Goal: Information Seeking & Learning: Learn about a topic

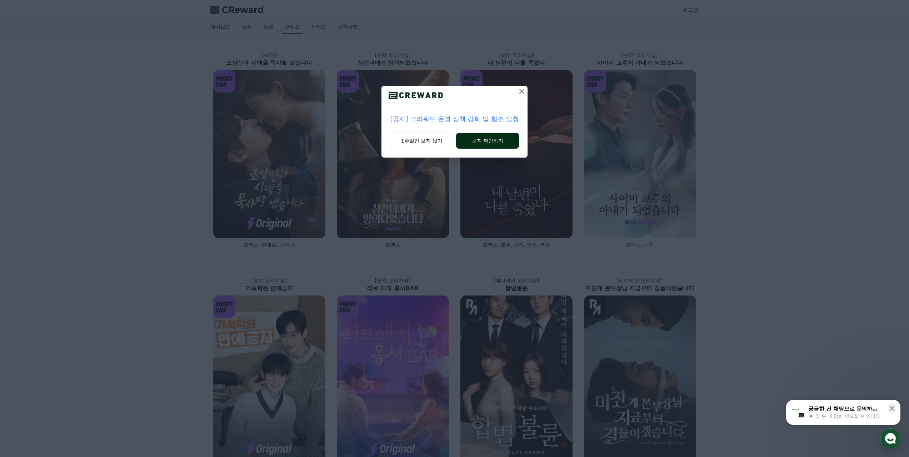
click at [459, 141] on button "공지 확인하기" at bounding box center [487, 141] width 63 height 16
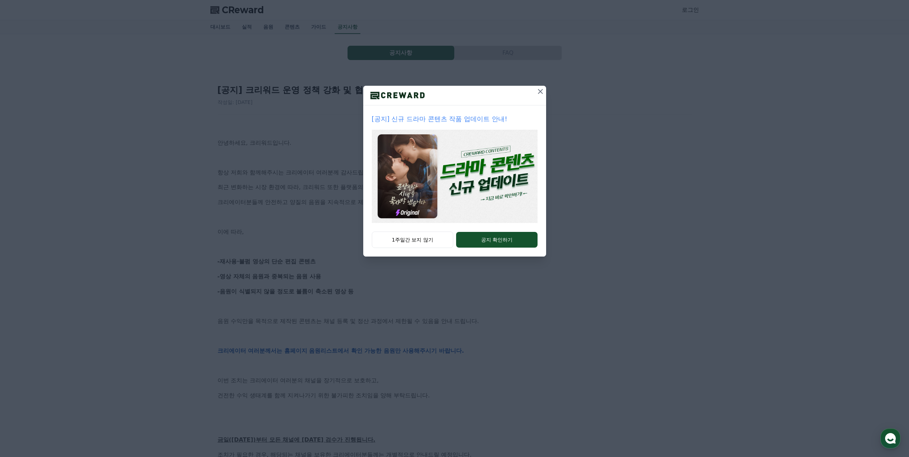
click at [544, 89] on icon at bounding box center [540, 91] width 9 height 9
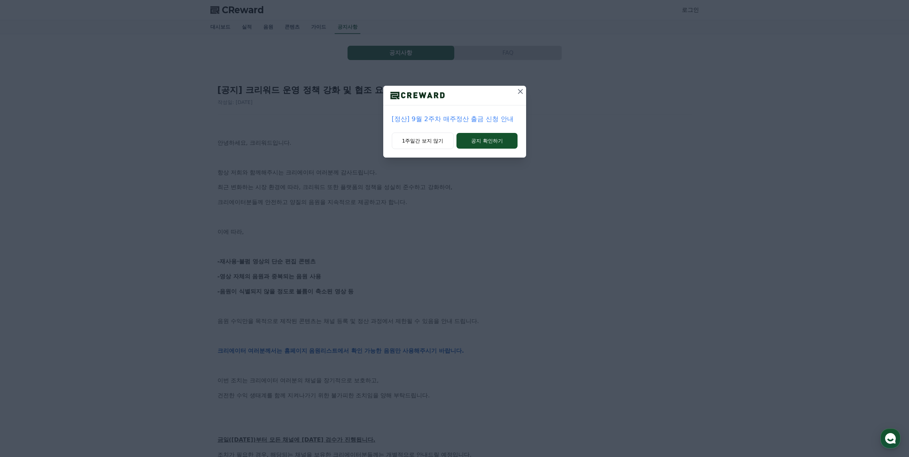
click at [522, 95] on icon at bounding box center [520, 91] width 9 height 9
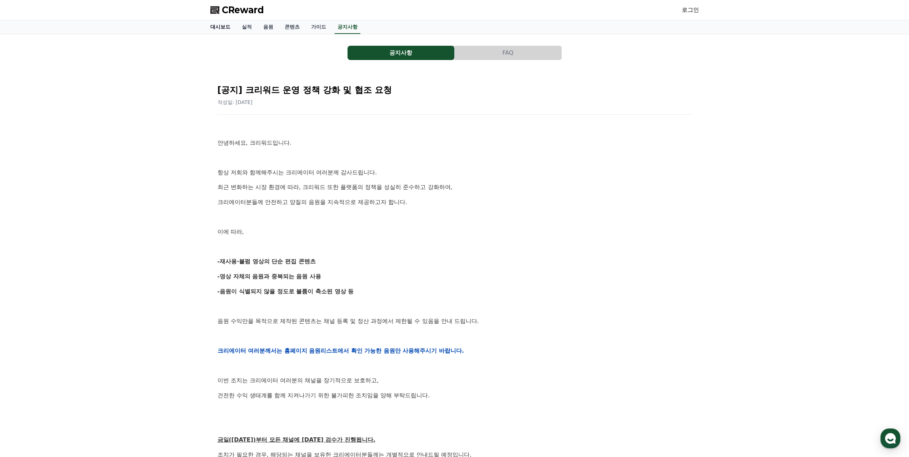
click at [222, 25] on link "대시보드" at bounding box center [220, 27] width 31 height 14
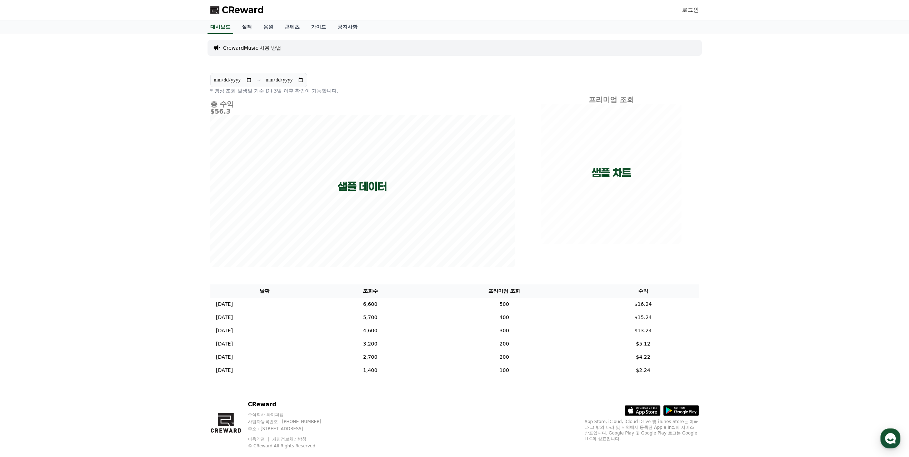
click at [246, 31] on link "실적" at bounding box center [246, 27] width 21 height 14
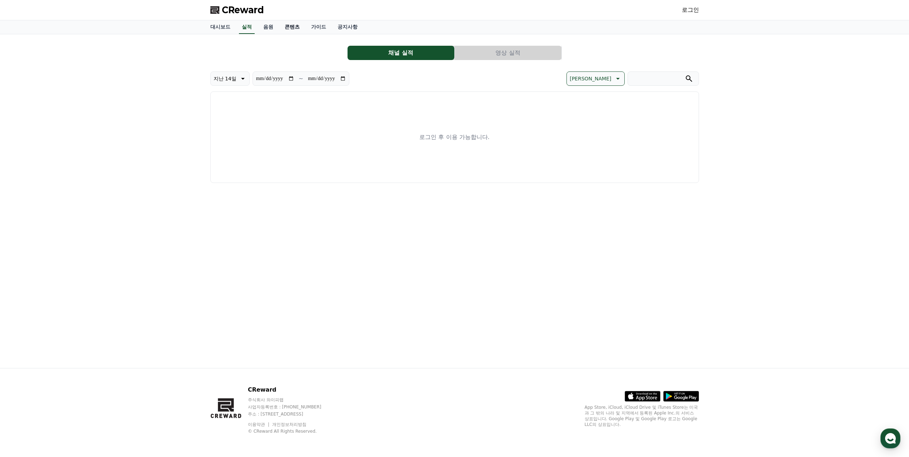
click at [298, 30] on link "콘텐츠" at bounding box center [292, 27] width 26 height 14
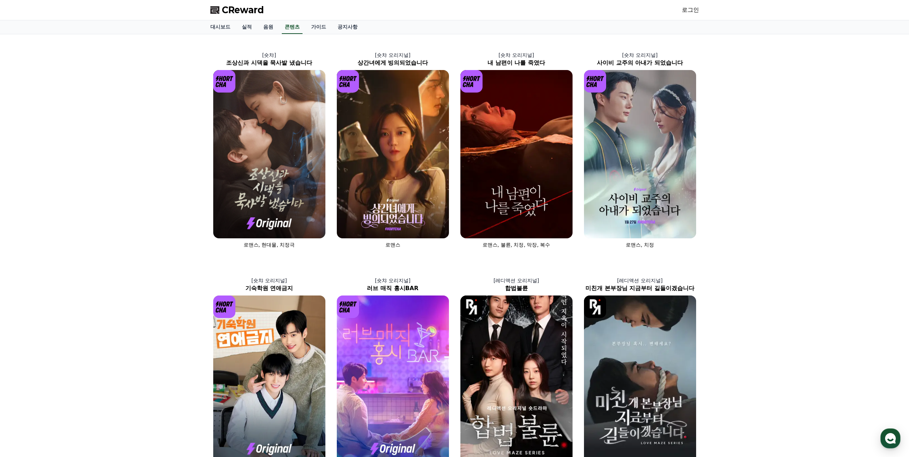
click at [252, 11] on span "CReward" at bounding box center [243, 9] width 42 height 11
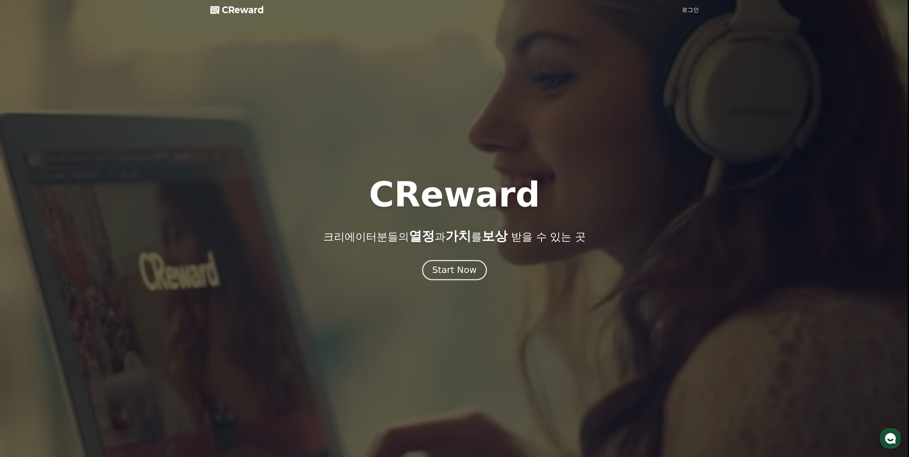
click at [460, 278] on button "Start Now" at bounding box center [454, 270] width 65 height 20
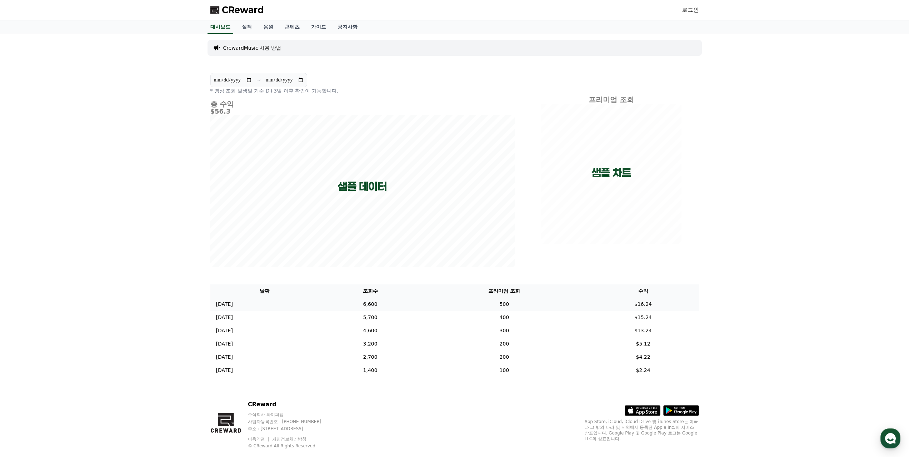
click at [417, 305] on td "6,600" at bounding box center [370, 304] width 102 height 13
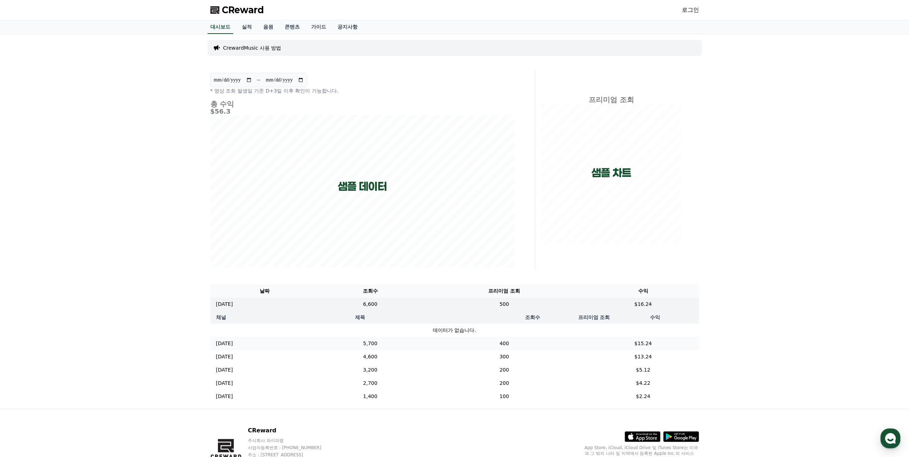
click at [411, 348] on td "5,700" at bounding box center [370, 343] width 102 height 13
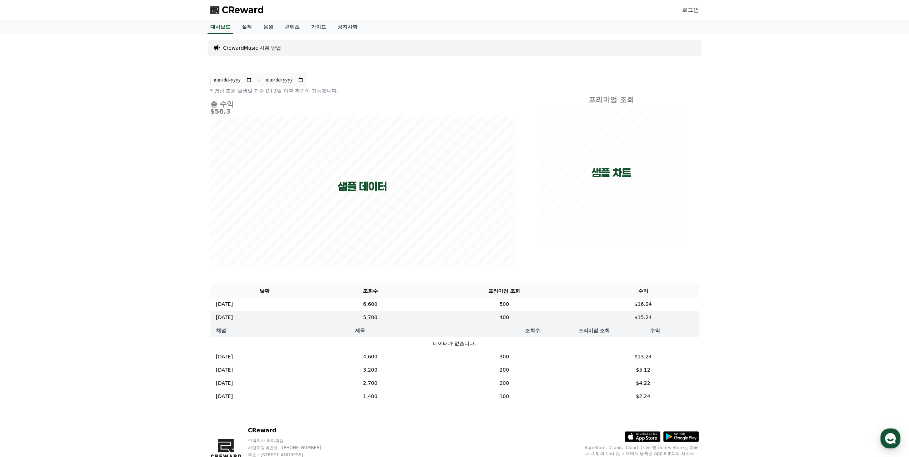
click at [245, 28] on link "실적" at bounding box center [246, 27] width 21 height 14
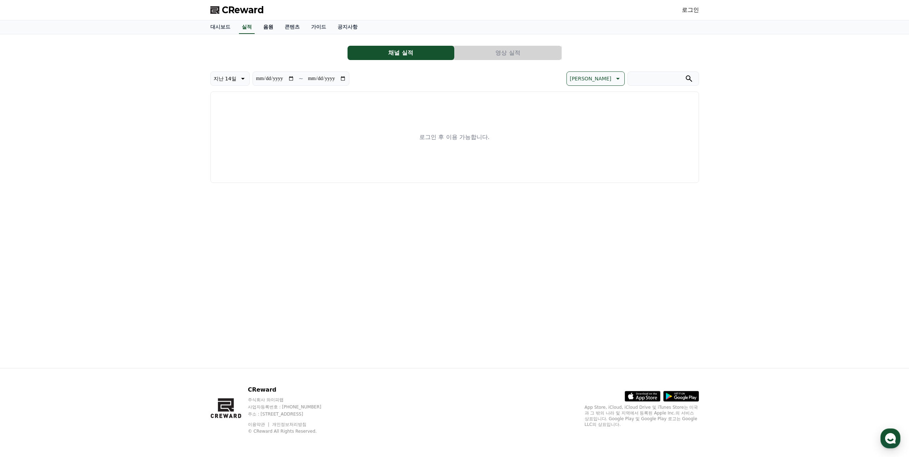
click at [267, 28] on link "음원" at bounding box center [268, 27] width 21 height 14
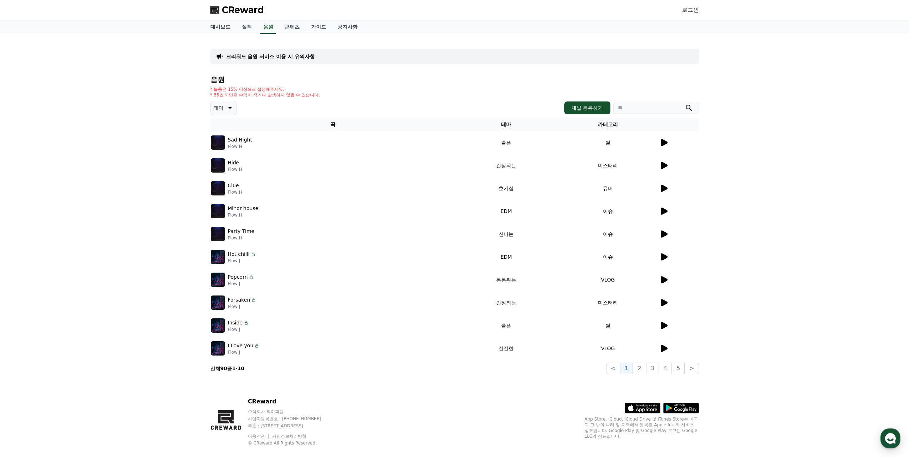
click at [687, 9] on link "로그인" at bounding box center [690, 10] width 17 height 9
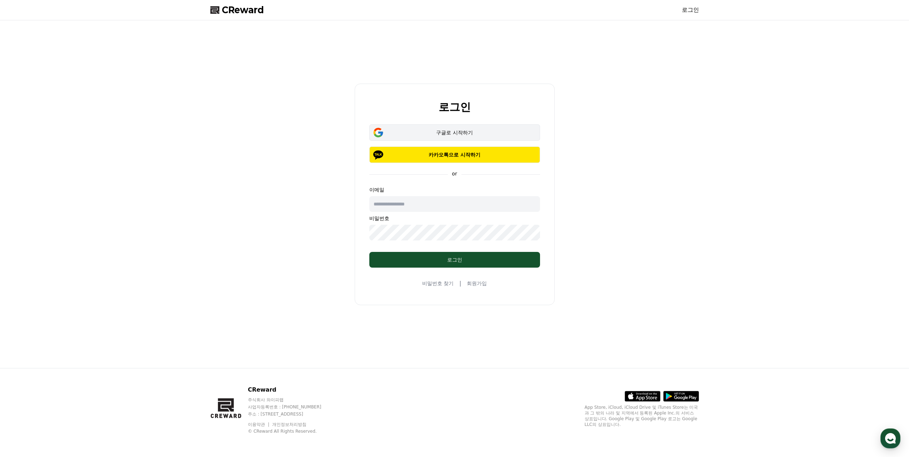
click at [456, 135] on div "구글로 시작하기" at bounding box center [455, 132] width 150 height 7
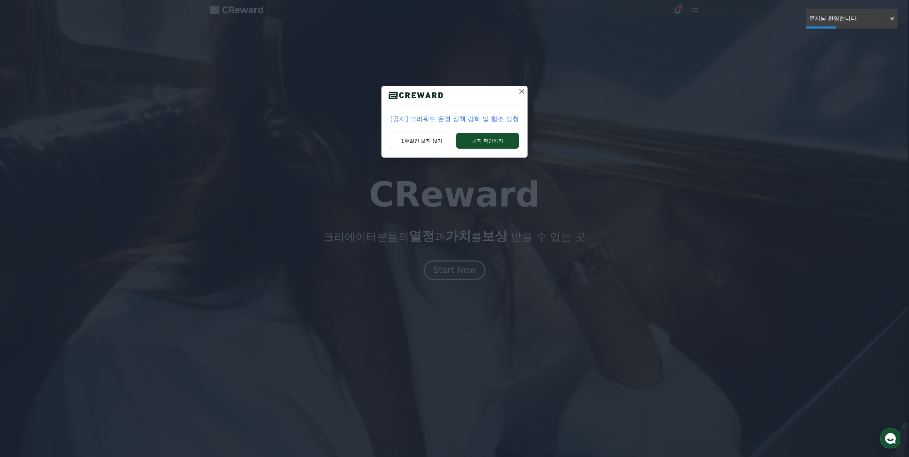
click at [520, 91] on icon at bounding box center [522, 91] width 9 height 9
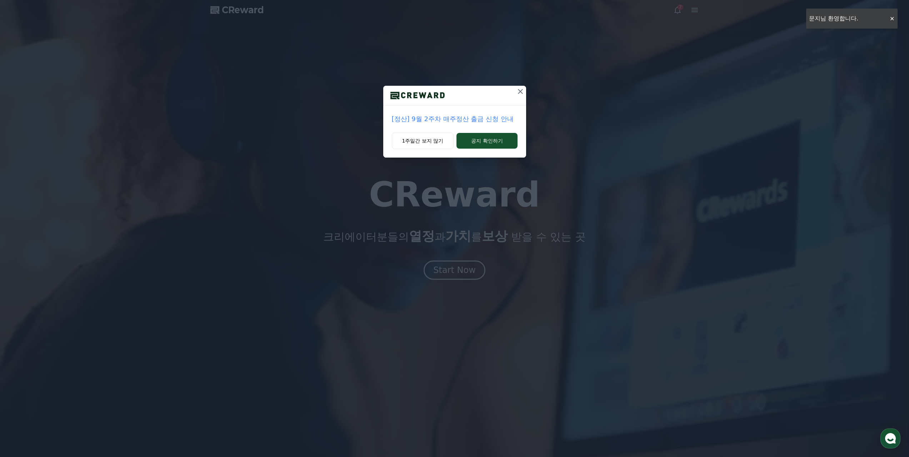
click at [520, 90] on icon at bounding box center [520, 91] width 9 height 9
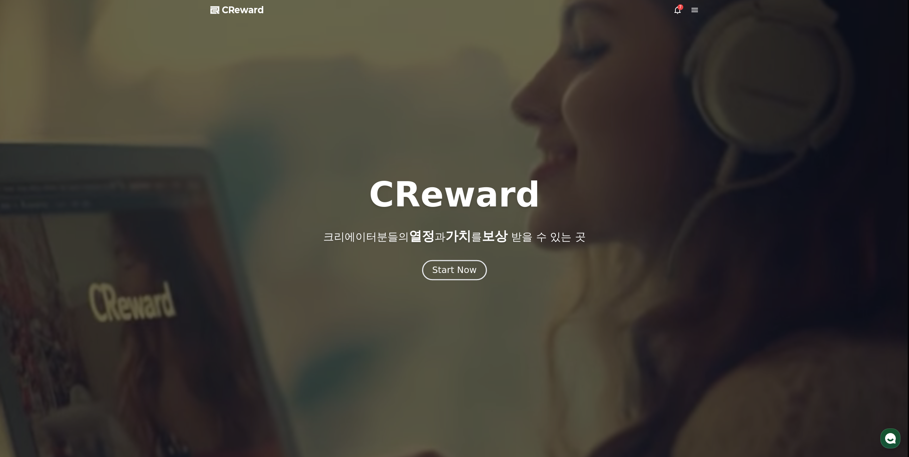
click at [465, 270] on div "Start Now" at bounding box center [454, 270] width 44 height 12
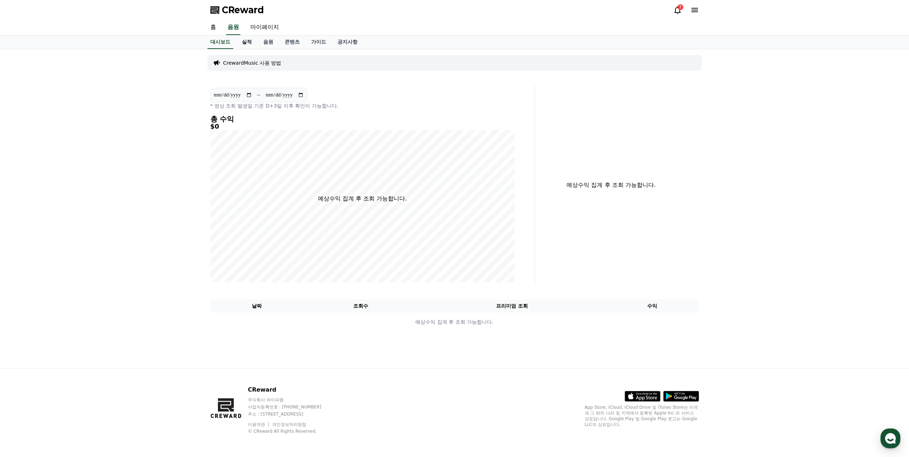
click at [247, 42] on link "실적" at bounding box center [246, 42] width 21 height 14
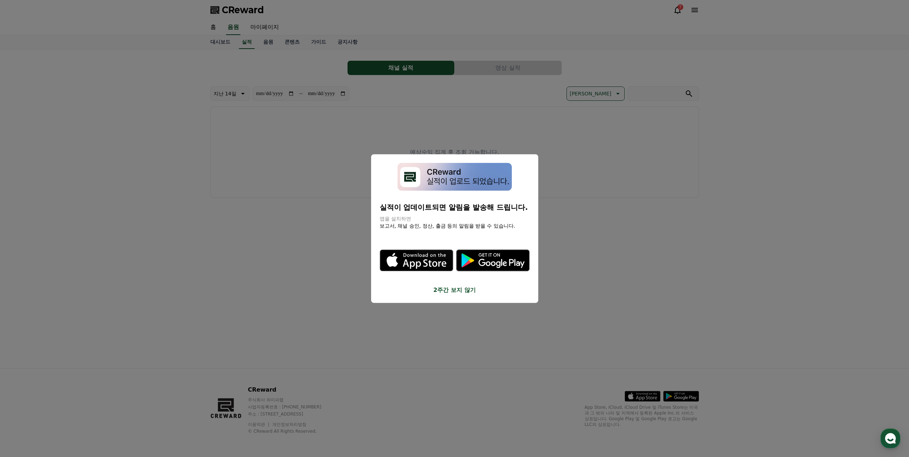
click at [449, 292] on button "2주간 보지 않기" at bounding box center [455, 290] width 150 height 9
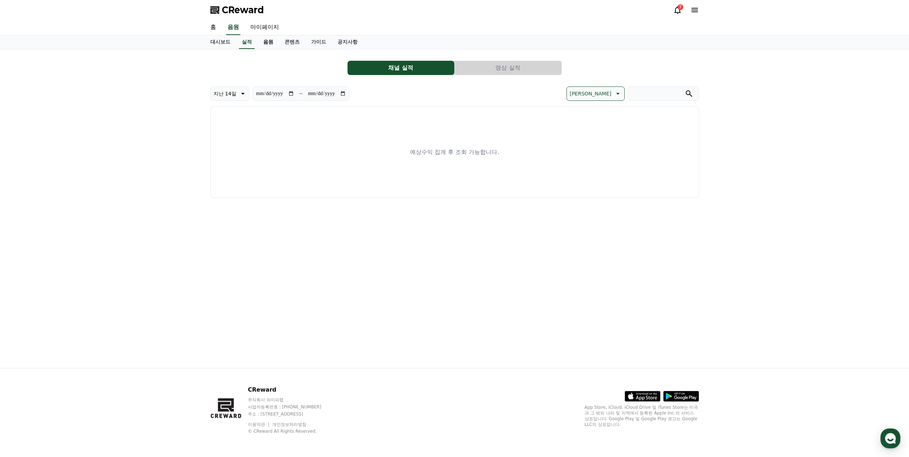
click at [272, 42] on link "음원" at bounding box center [268, 42] width 21 height 14
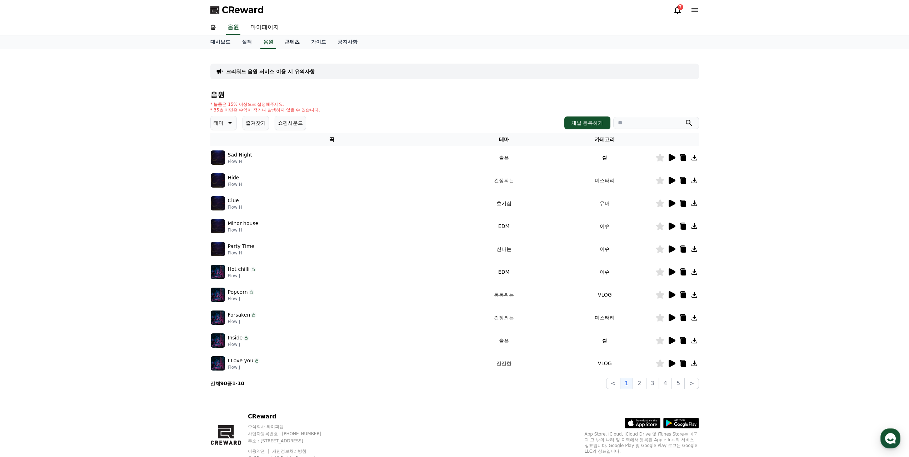
click at [289, 43] on link "콘텐츠" at bounding box center [292, 42] width 26 height 14
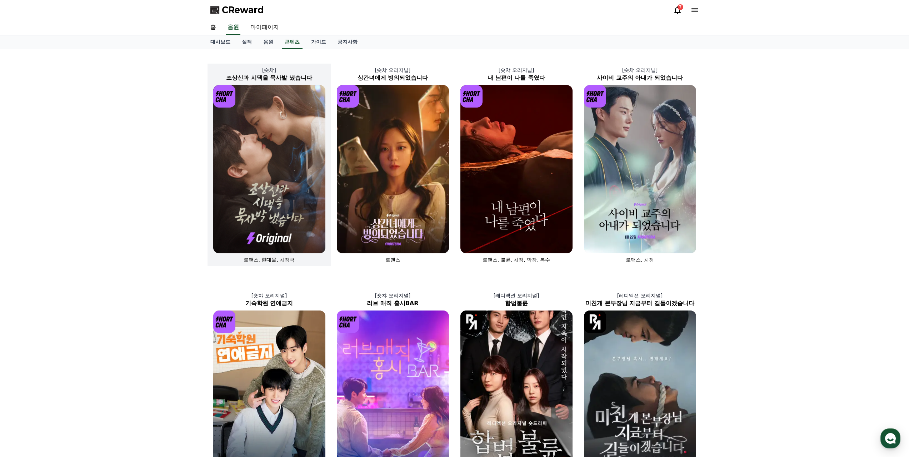
click at [284, 149] on img at bounding box center [269, 169] width 112 height 168
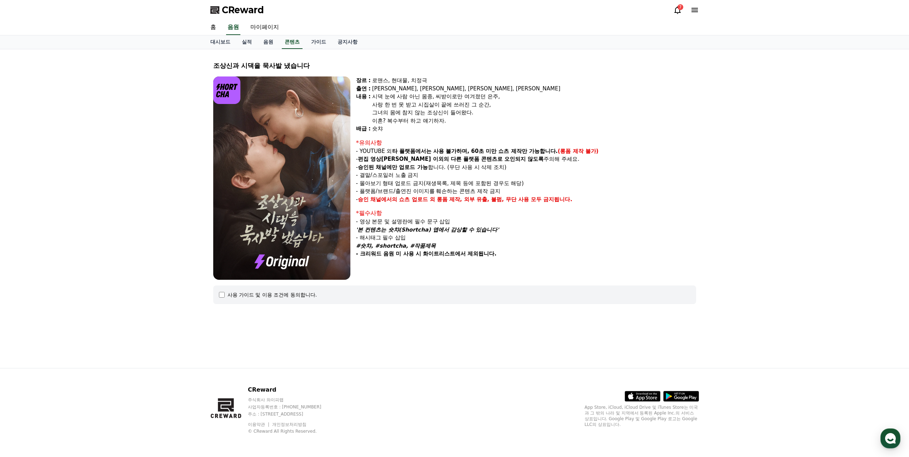
click at [268, 284] on div "조상신과 시댁을 묵사발 냈습니다 장르 : 로맨스, 현대물, 치정극 출연 : 최윤정, 정시현, 신영찬, 송경아 내용 : 시댁 눈에 사람 아닌 몸…" at bounding box center [454, 182] width 489 height 255
click at [225, 296] on div "사용 가이드 및 이용 조건에 동의합니다." at bounding box center [455, 294] width 472 height 7
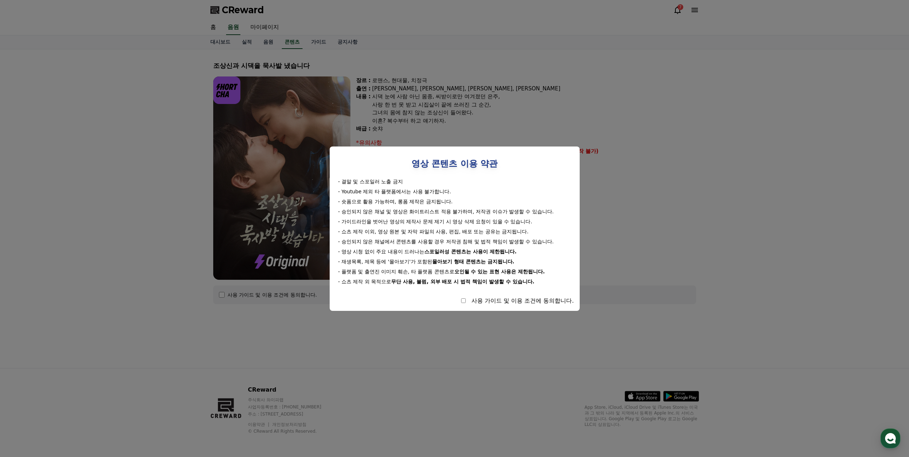
select select
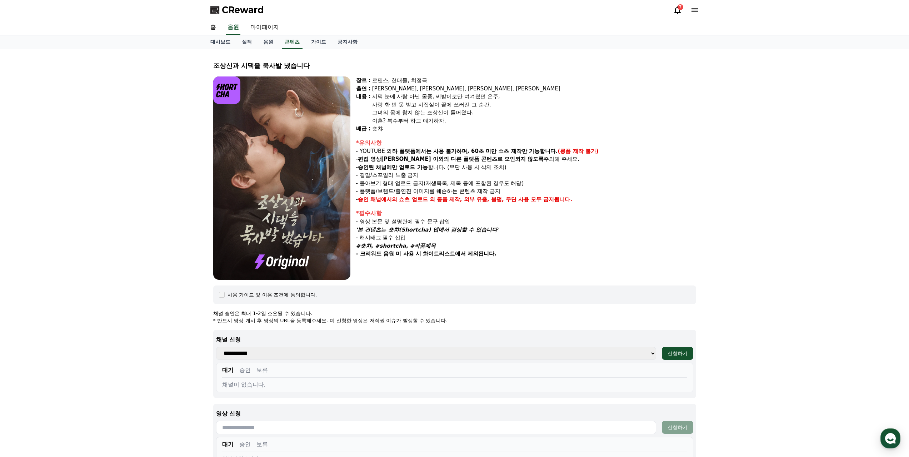
click at [312, 353] on select "**********" at bounding box center [436, 353] width 440 height 13
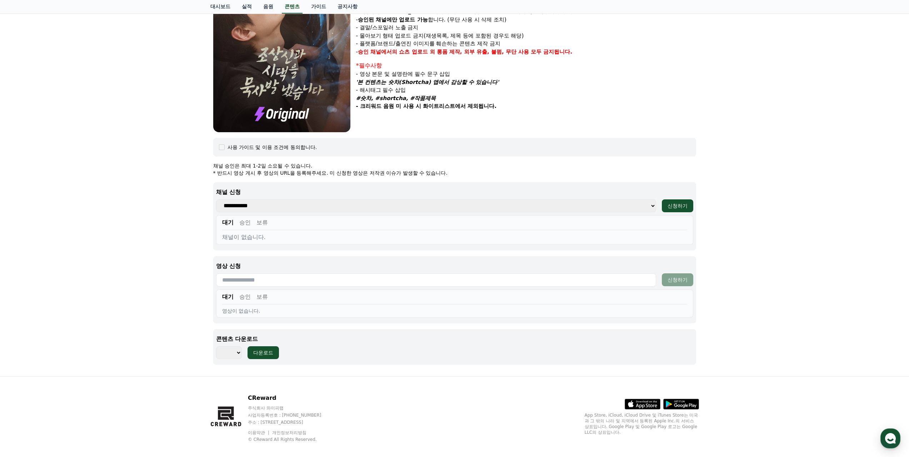
scroll to position [156, 0]
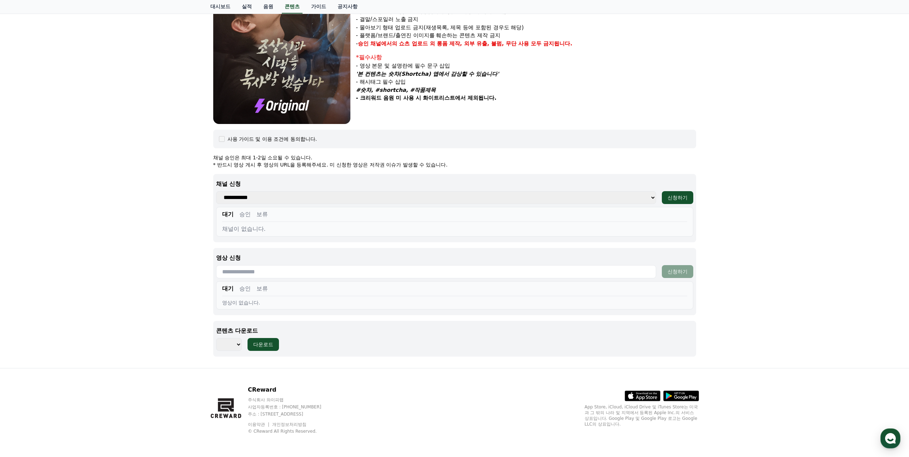
click at [256, 277] on input "text" at bounding box center [436, 271] width 440 height 13
click at [135, 260] on div "조상신과 시댁을 묵사발 냈습니다 장르 : 로맨스, 현대물, 치정극 출연 : 최윤정, 정시현, 신영찬, 송경아 내용 : 시댁 눈에 사람 아닌 몸…" at bounding box center [454, 131] width 909 height 474
click at [233, 345] on select "*** *** *** *** *** *** *** *** *** *** *** *** *** *** *** *** *** *** *** ***…" at bounding box center [229, 344] width 26 height 13
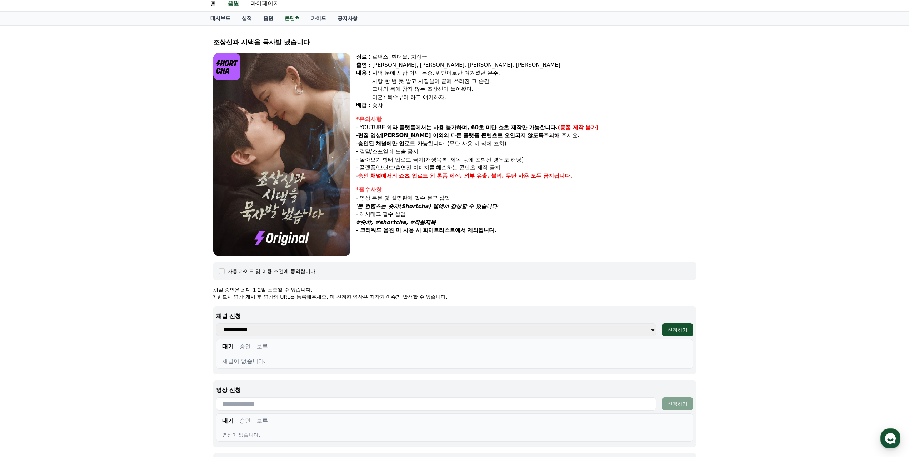
scroll to position [0, 0]
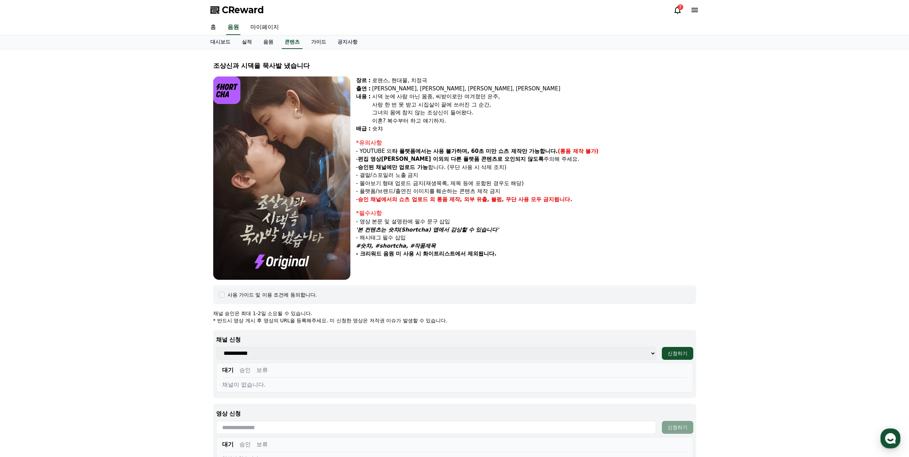
click at [113, 269] on div "조상신과 시댁을 묵사발 냈습니다 장르 : 로맨스, 현대물, 치정극 출연 : 최윤정, 정시현, 신영찬, 송경아 내용 : 시댁 눈에 사람 아닌 몸…" at bounding box center [454, 286] width 909 height 474
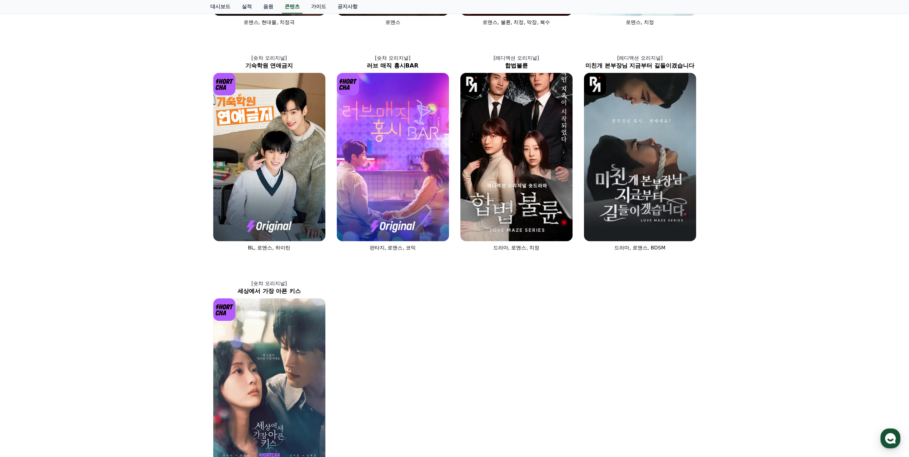
scroll to position [250, 0]
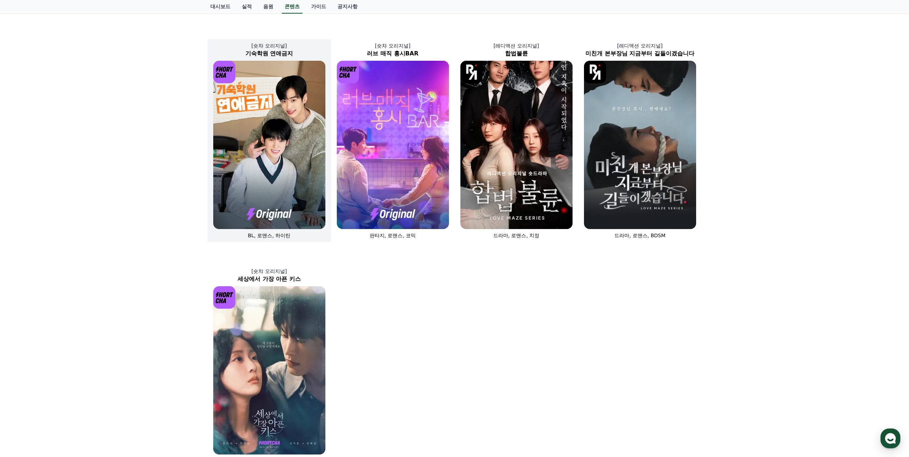
click at [294, 156] on img at bounding box center [269, 145] width 112 height 168
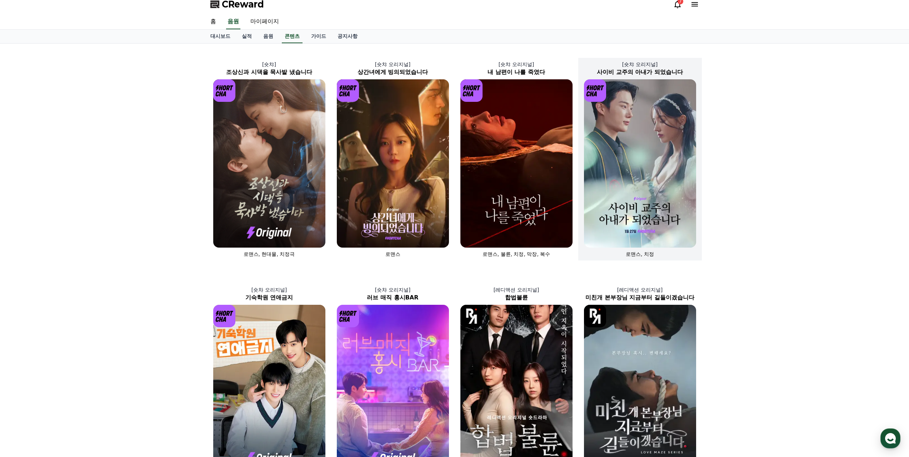
scroll to position [0, 0]
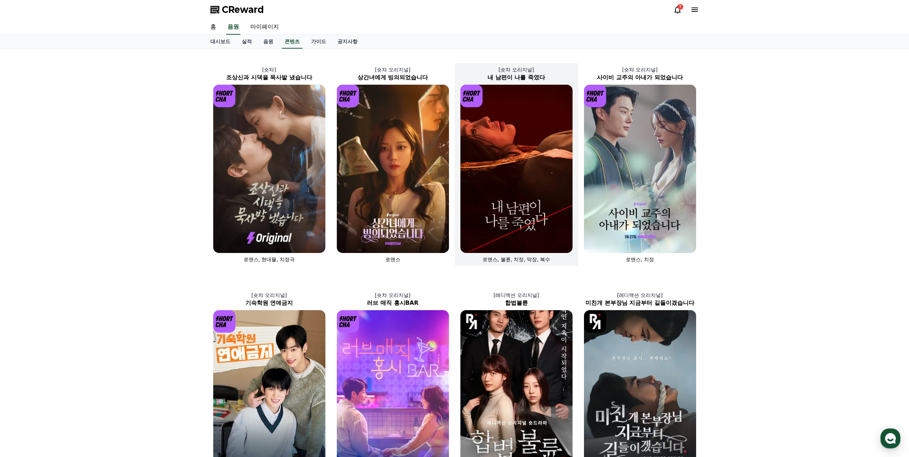
click at [509, 158] on img at bounding box center [517, 169] width 112 height 168
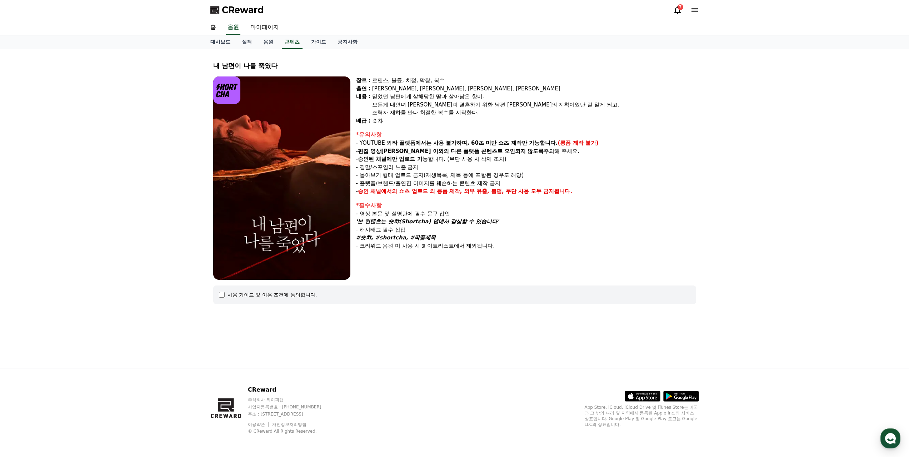
scroll to position [0, 0]
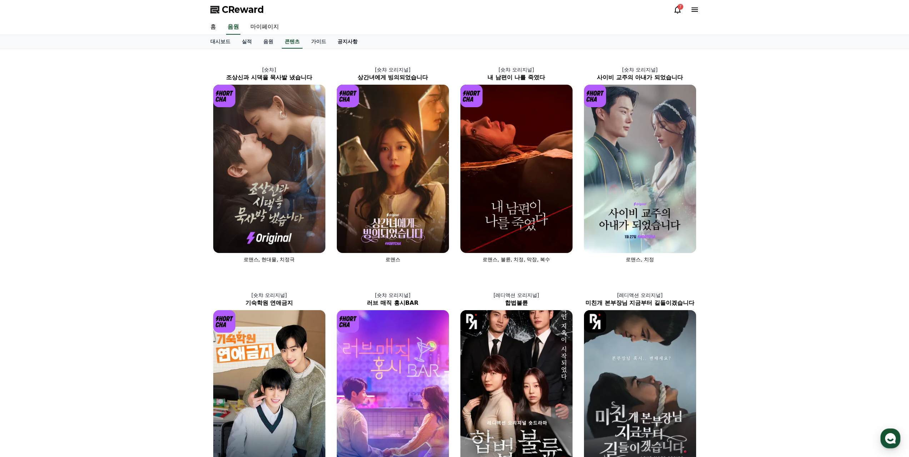
click at [340, 43] on link "공지사항" at bounding box center [347, 42] width 31 height 14
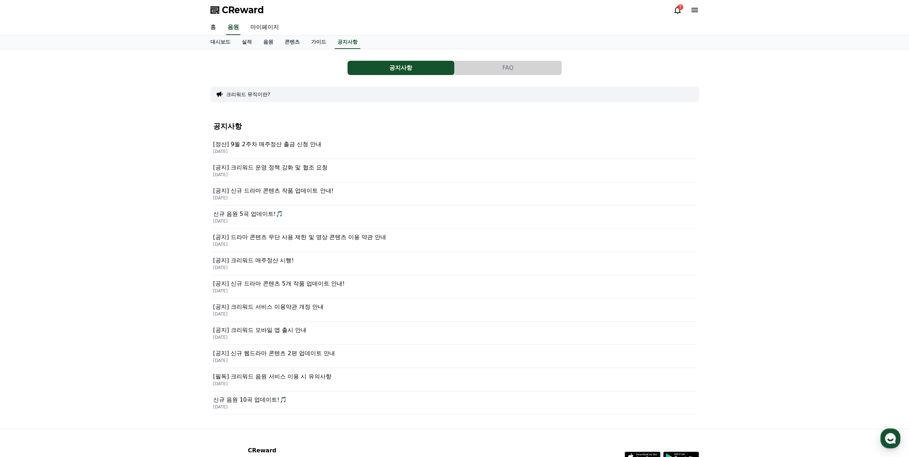
click at [285, 148] on p "[정산] 9월 2주차 매주정산 출금 신청 안내" at bounding box center [454, 144] width 483 height 9
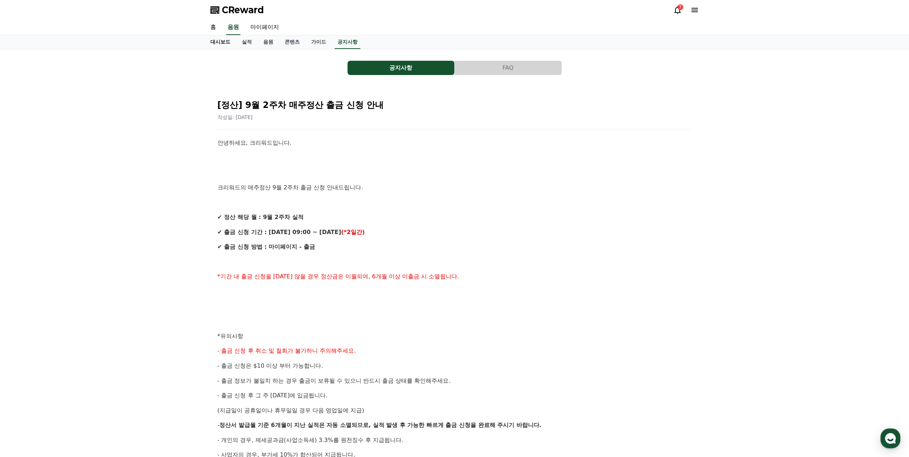
click at [219, 46] on link "대시보드" at bounding box center [220, 42] width 31 height 14
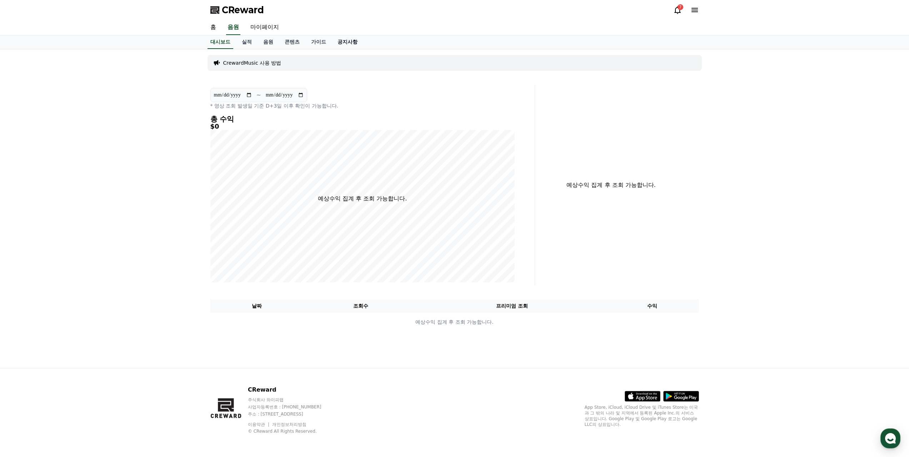
click at [346, 43] on link "공지사항" at bounding box center [347, 42] width 31 height 14
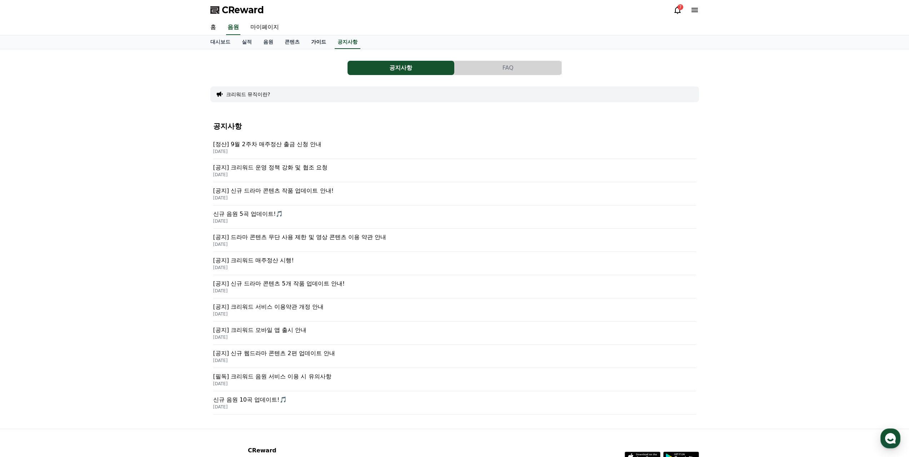
click at [323, 44] on link "가이드" at bounding box center [318, 42] width 26 height 14
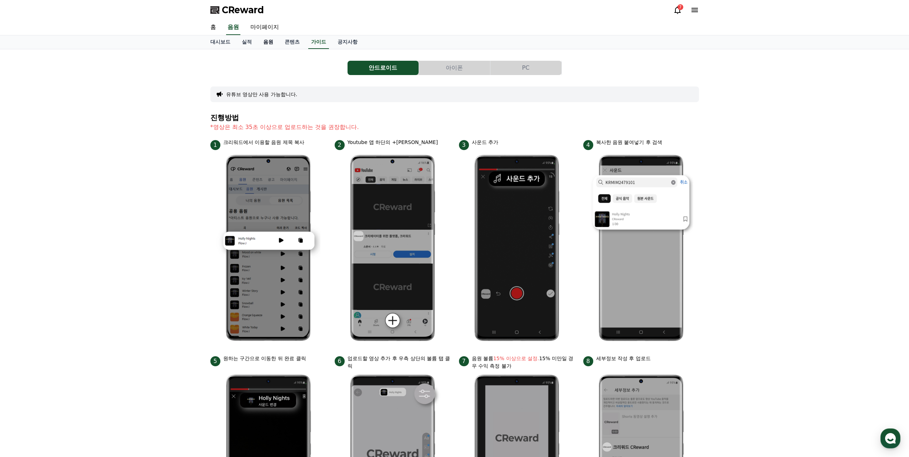
click at [274, 41] on link "음원" at bounding box center [268, 42] width 21 height 14
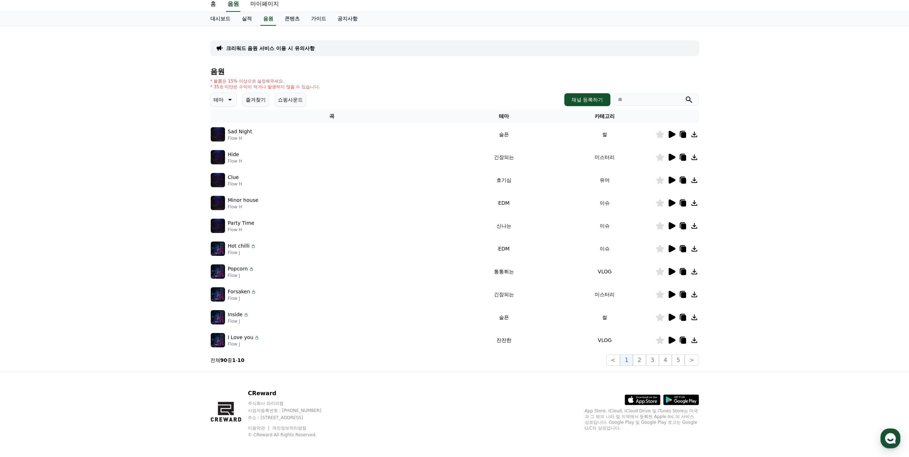
scroll to position [27, 0]
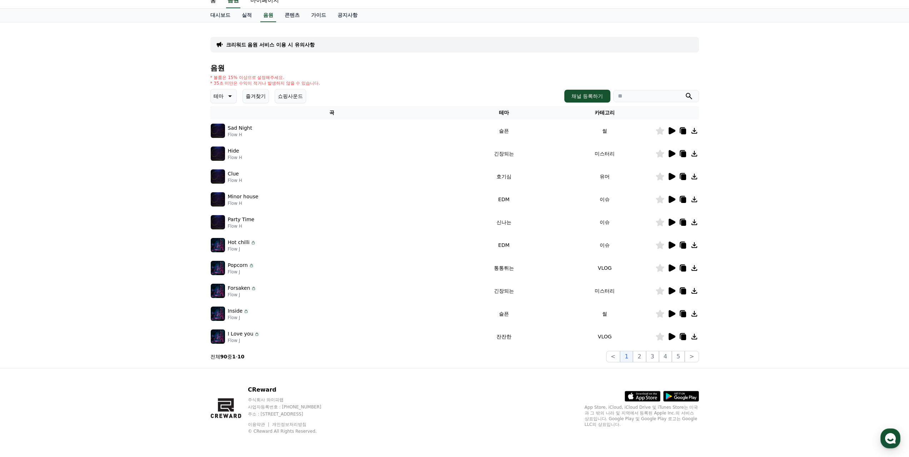
click at [684, 129] on icon at bounding box center [683, 132] width 5 height 6
click at [890, 21] on div at bounding box center [891, 18] width 11 height 7
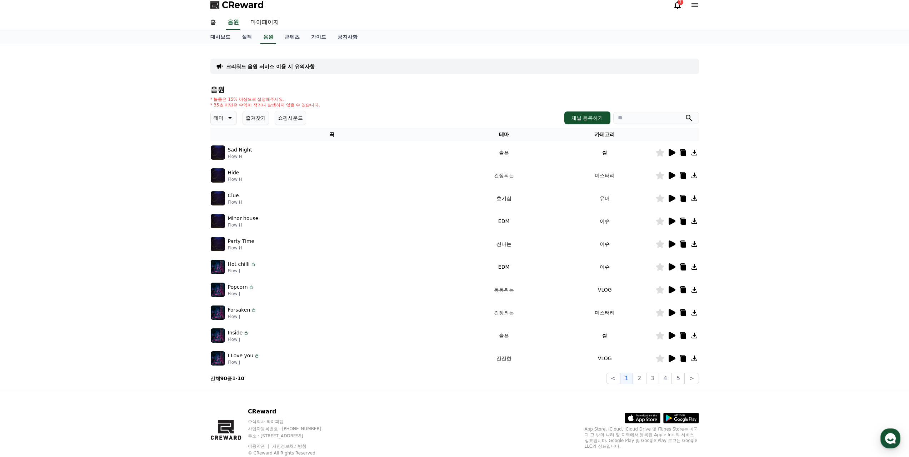
scroll to position [0, 0]
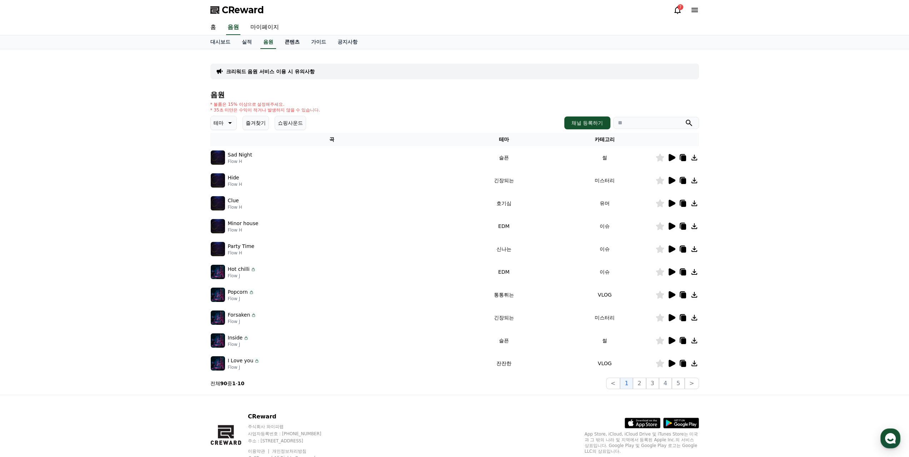
click at [291, 41] on link "콘텐츠" at bounding box center [292, 42] width 26 height 14
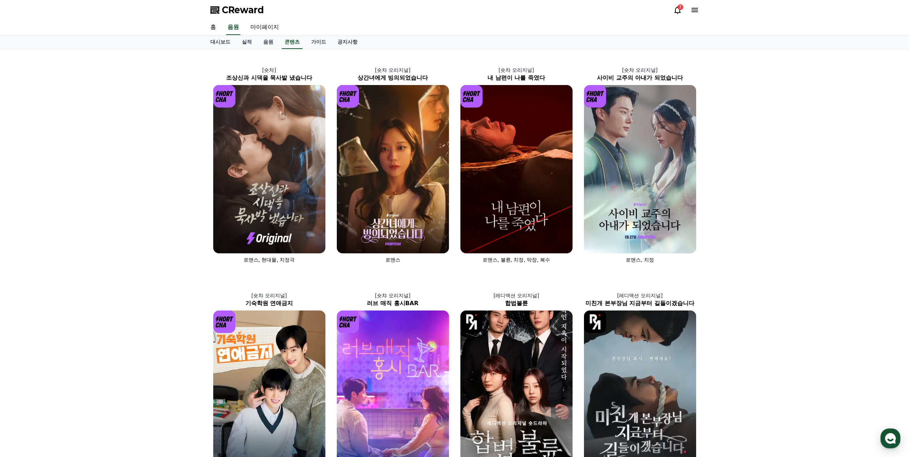
click at [680, 12] on icon at bounding box center [678, 10] width 6 height 8
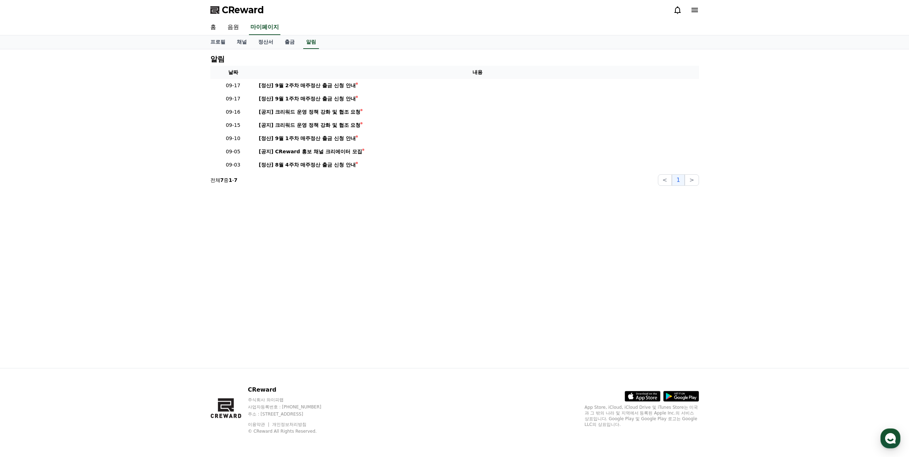
click at [679, 12] on icon at bounding box center [678, 10] width 9 height 9
